Goal: Task Accomplishment & Management: Manage account settings

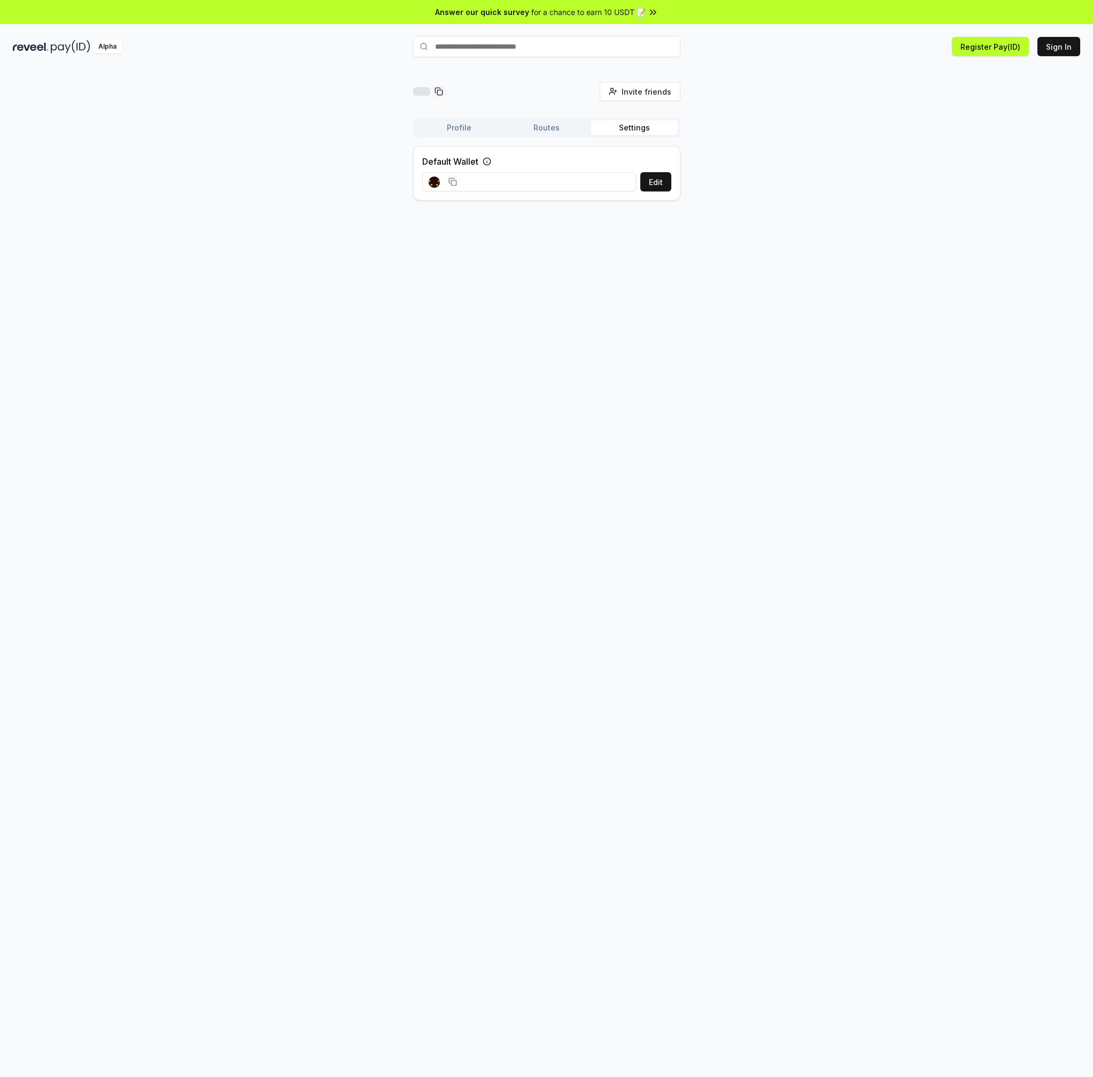
click at [436, 181] on rect at bounding box center [434, 181] width 11 height 11
click at [659, 182] on button "Edit" at bounding box center [656, 181] width 31 height 19
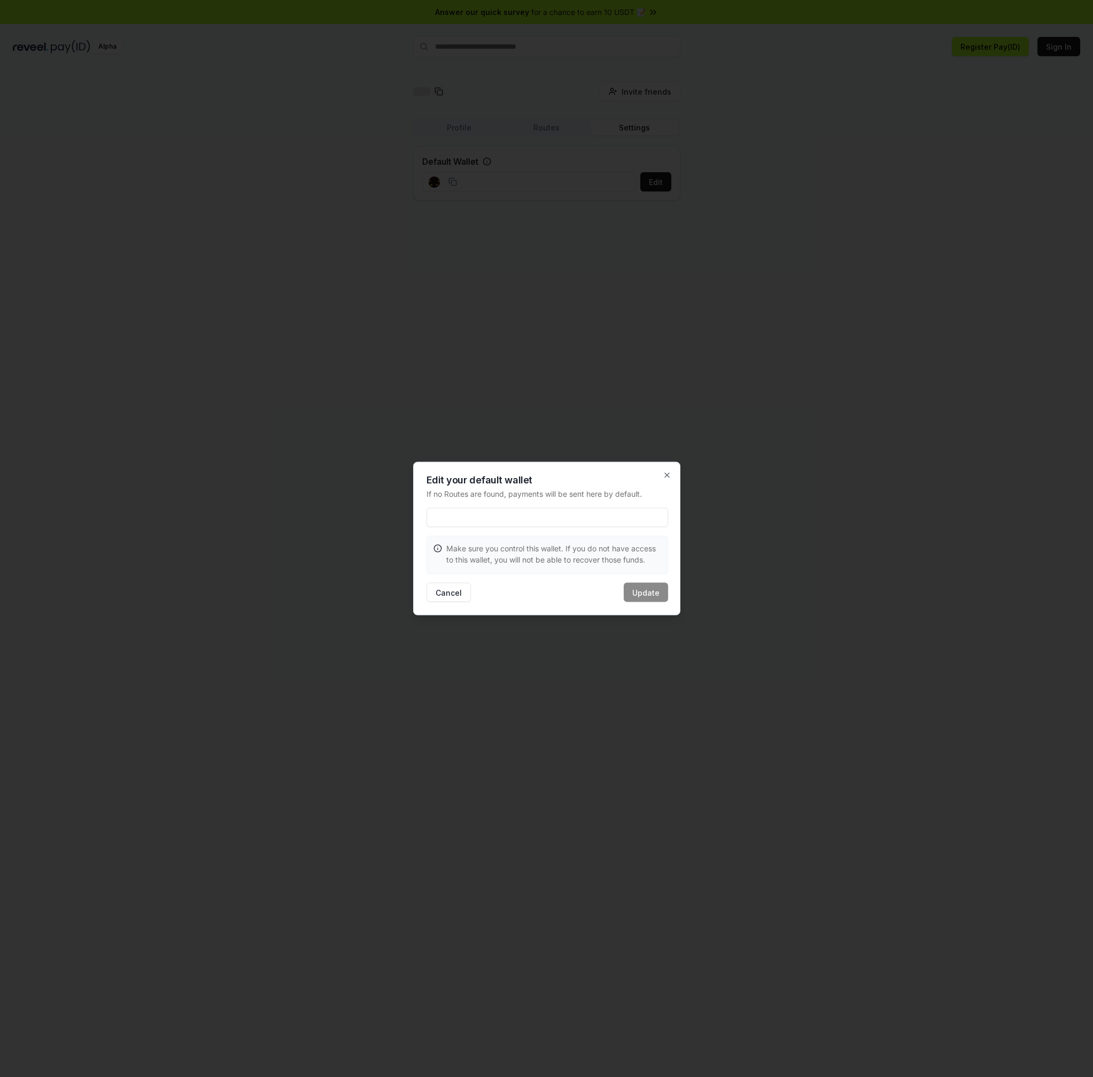
click at [661, 475] on h2 "Edit your default wallet" at bounding box center [548, 480] width 242 height 10
click at [667, 474] on icon "button" at bounding box center [667, 475] width 4 height 4
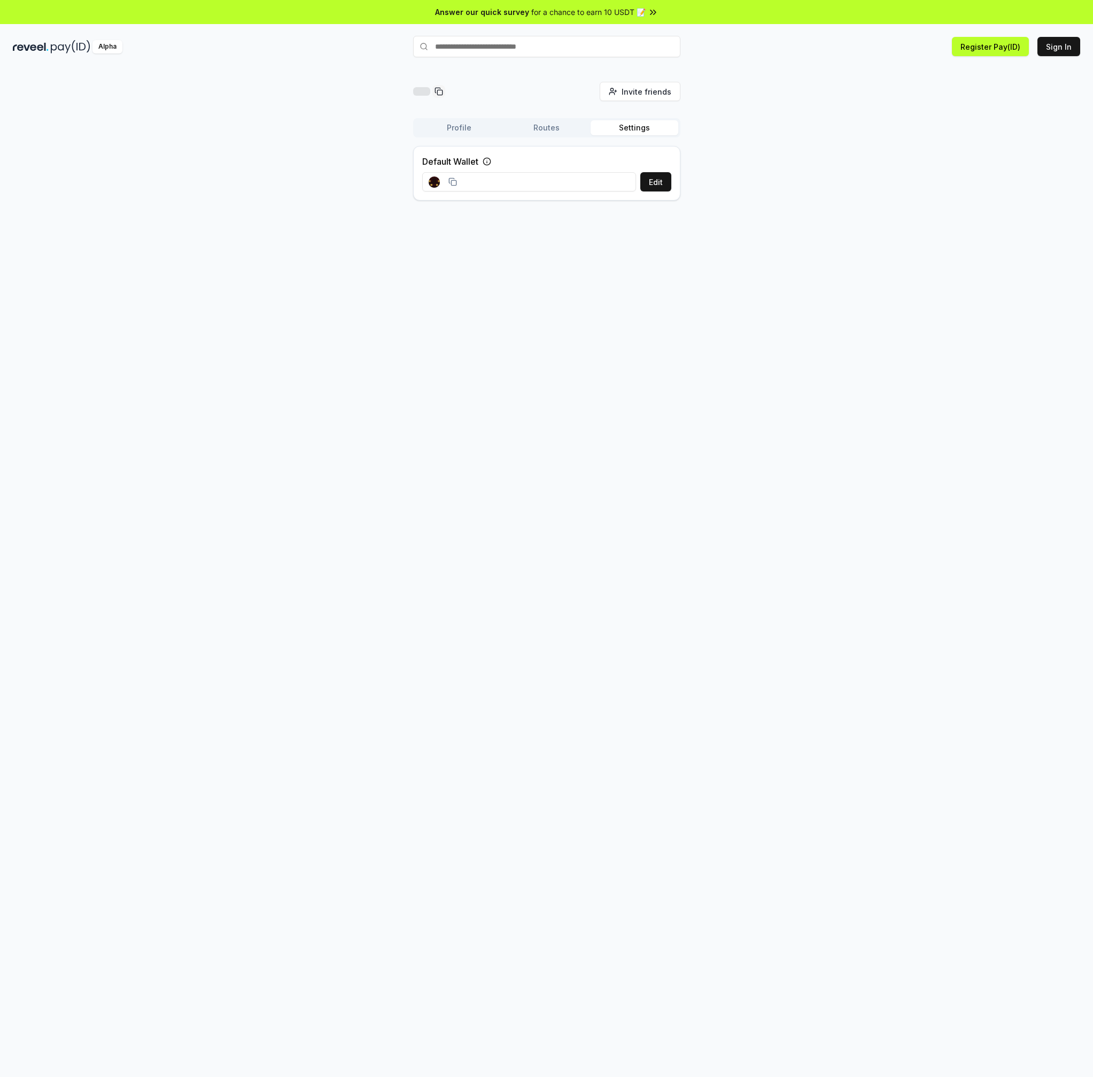
click at [635, 13] on span "for a chance to earn 10 USDT 📝" at bounding box center [588, 11] width 114 height 11
